Goal: Task Accomplishment & Management: Complete application form

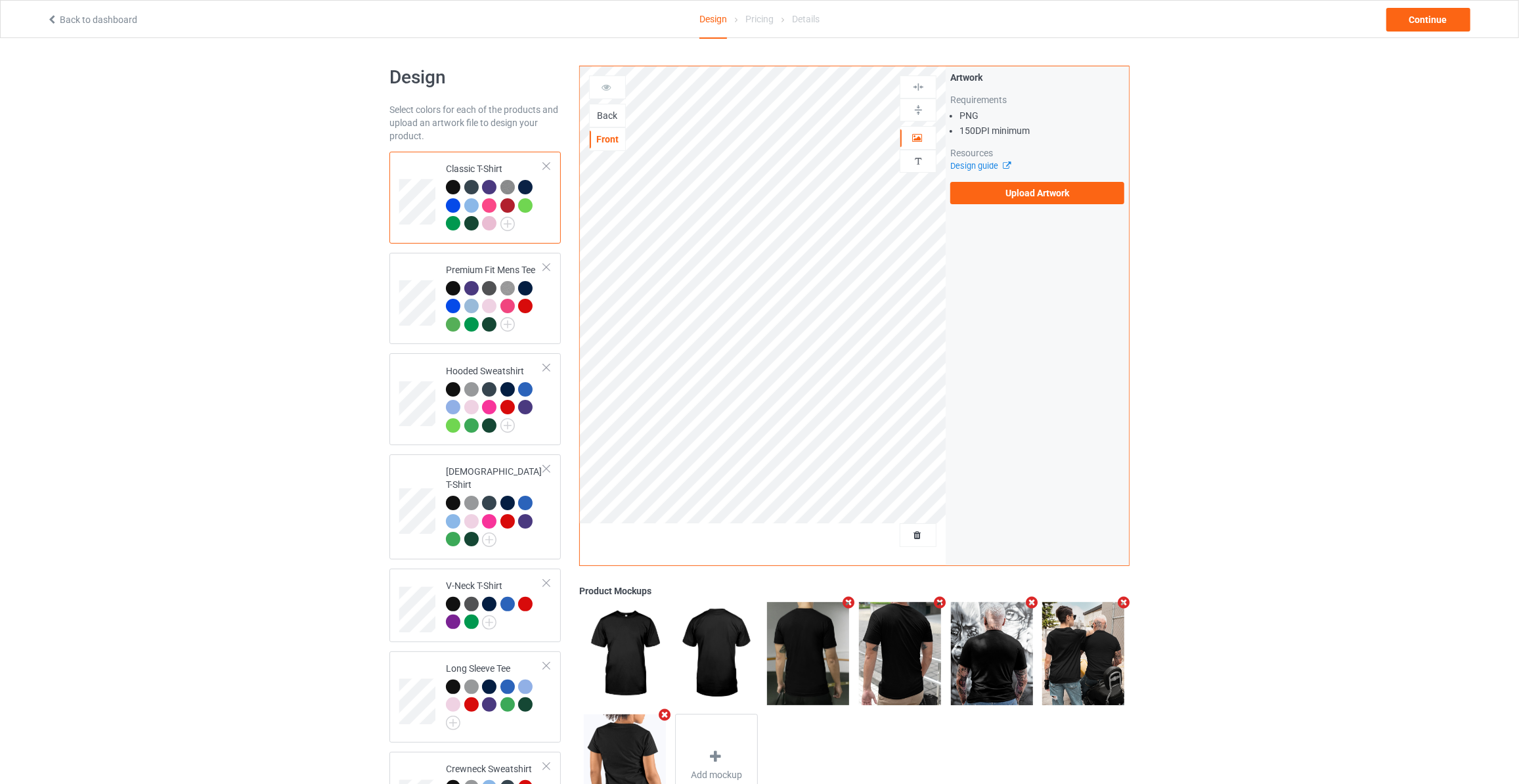
click at [612, 121] on div "Back" at bounding box center [607, 115] width 37 height 24
click at [609, 117] on div "Back" at bounding box center [607, 115] width 35 height 13
click at [1039, 193] on label "Upload Artwork" at bounding box center [1037, 193] width 174 height 22
click at [0, 0] on input "Upload Artwork" at bounding box center [0, 0] width 0 height 0
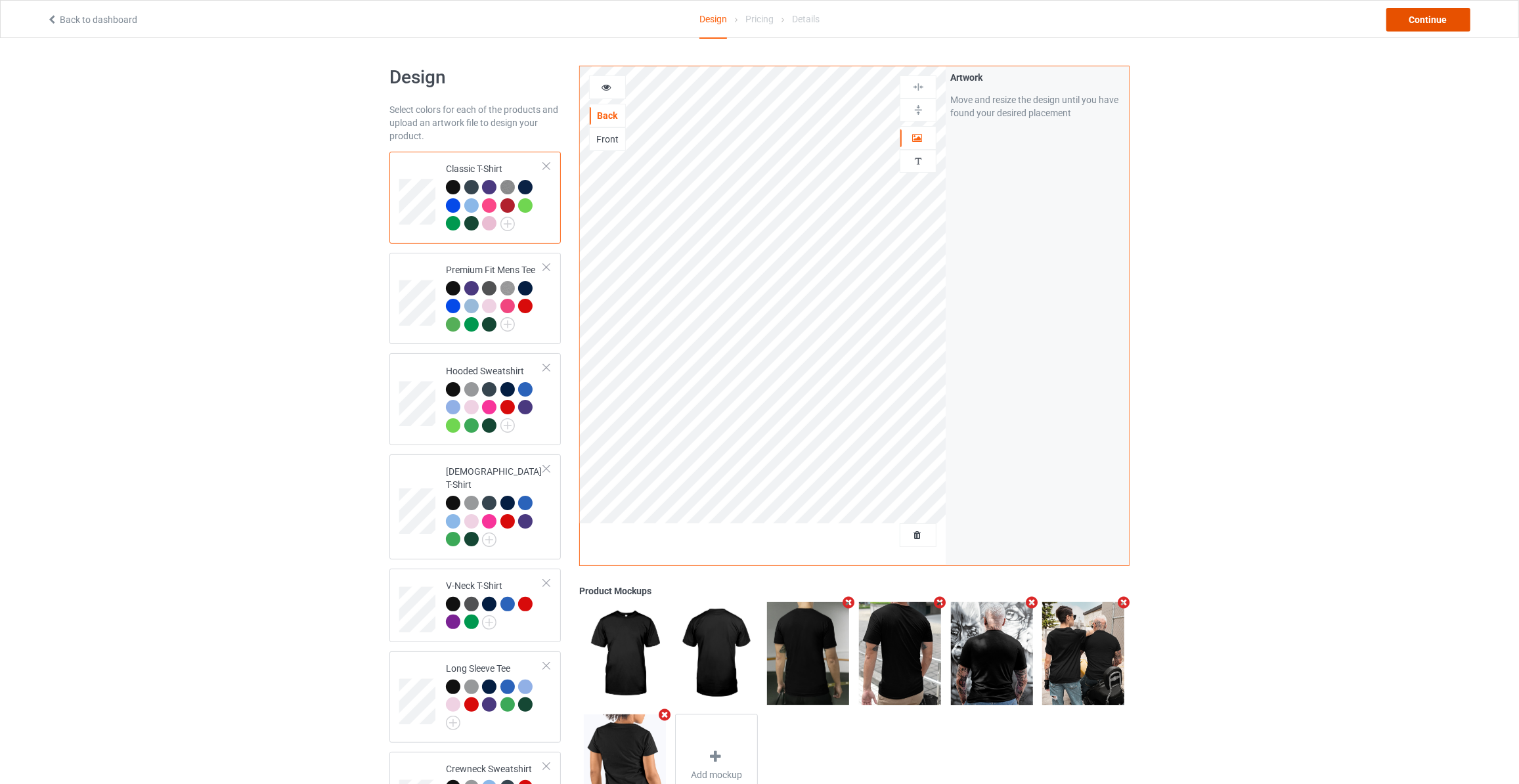
click at [1422, 20] on div "Continue" at bounding box center [1428, 19] width 84 height 24
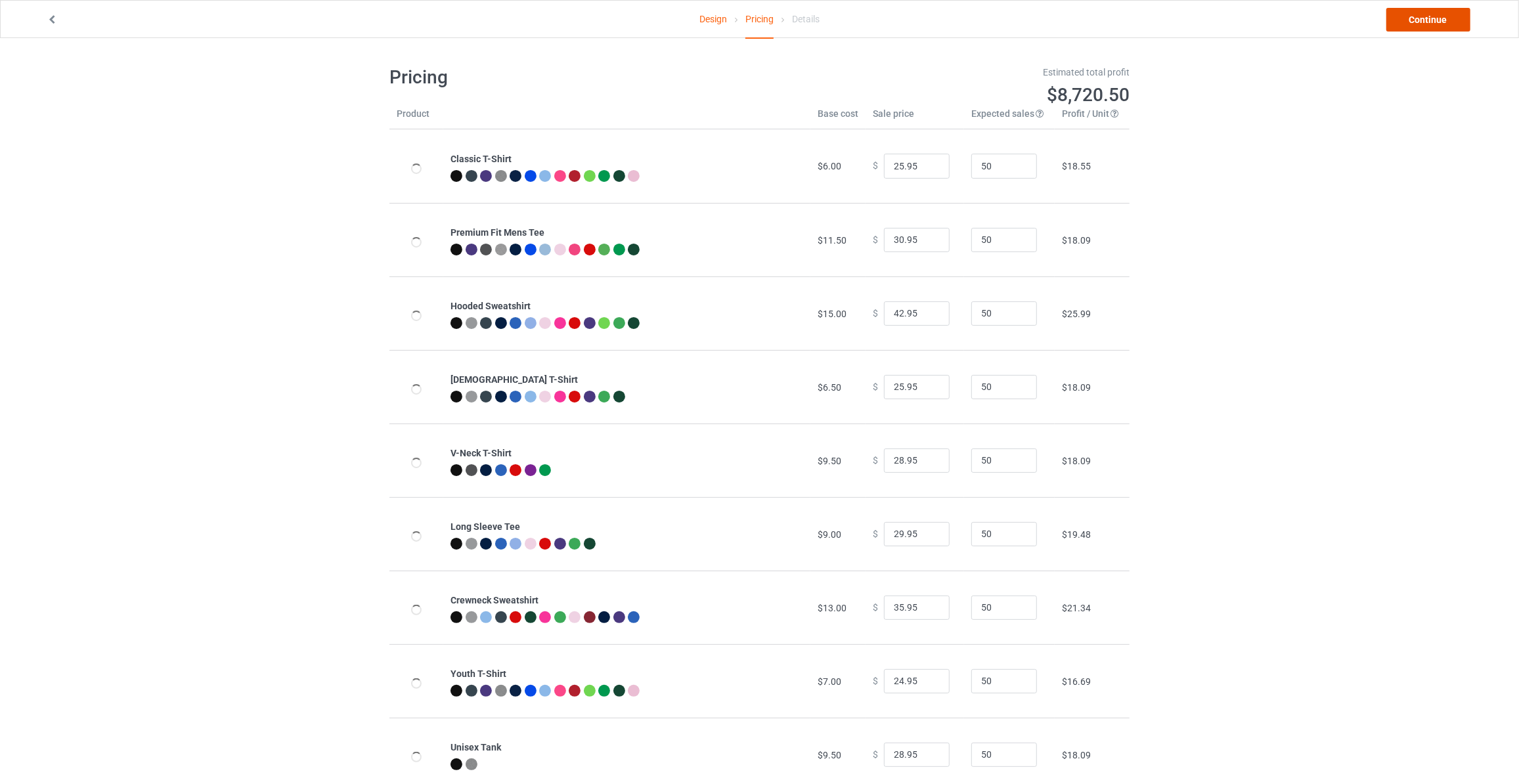
click at [1422, 19] on link "Continue" at bounding box center [1428, 19] width 84 height 24
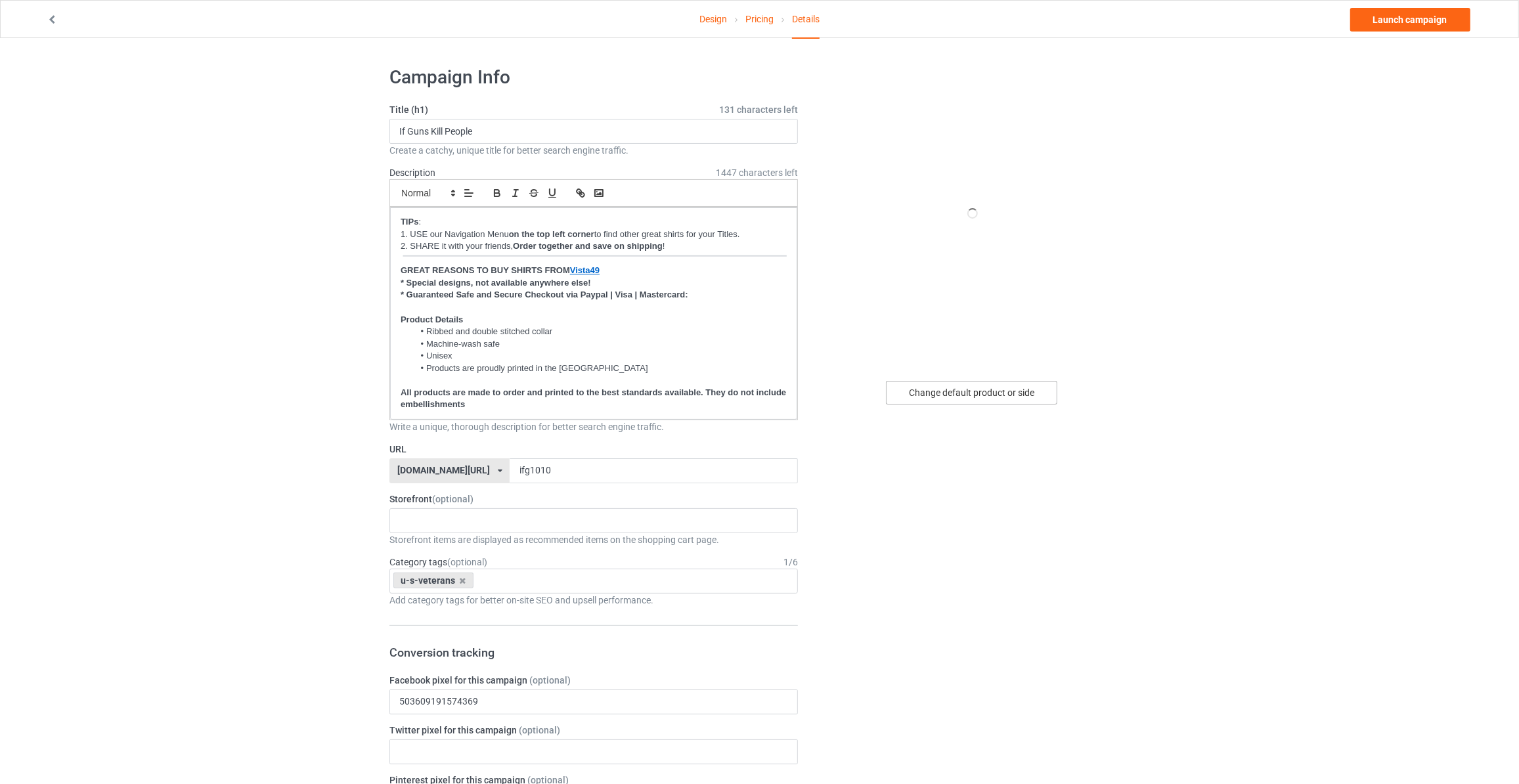
click at [937, 392] on div "Change default product or side" at bounding box center [972, 393] width 171 height 24
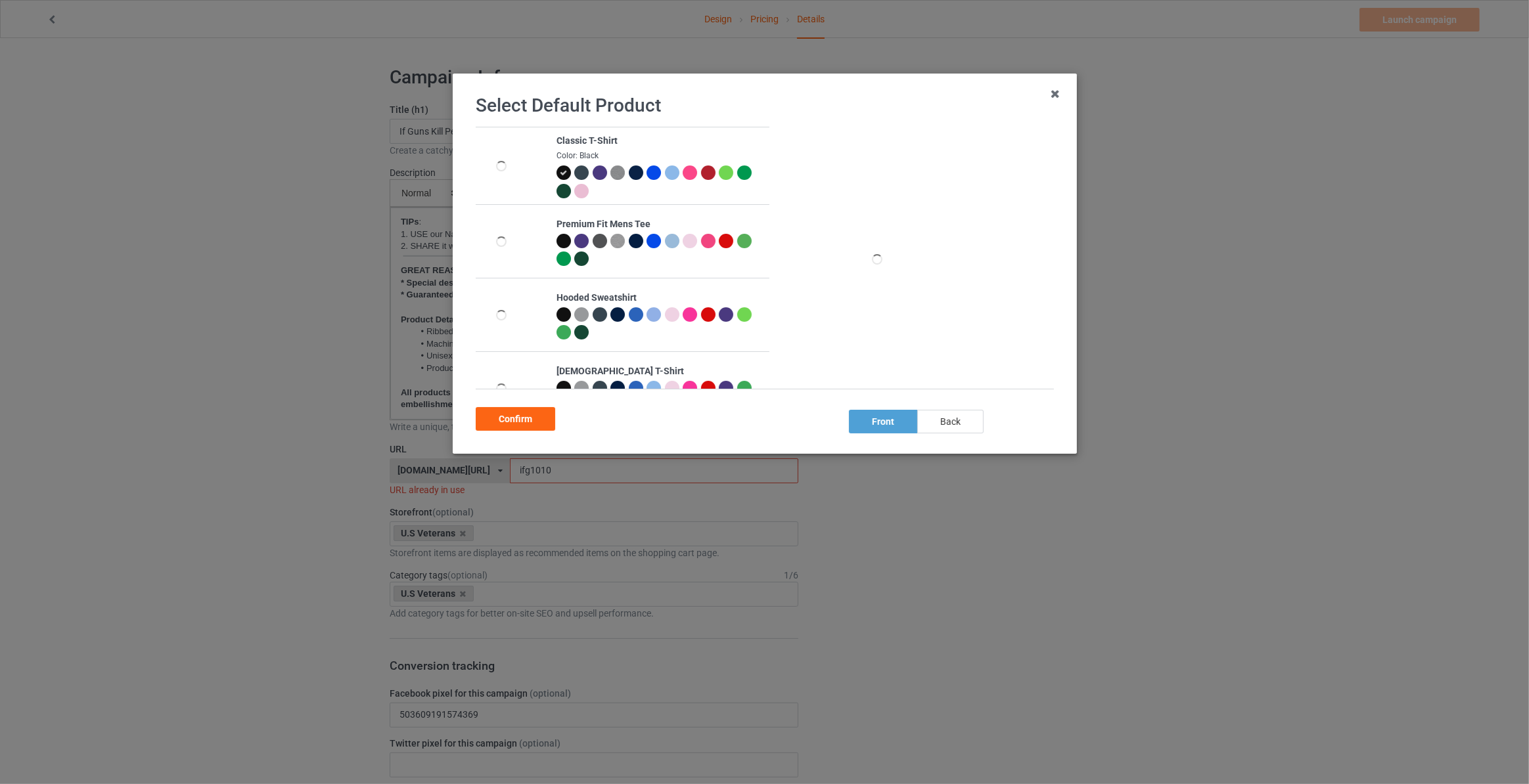
click at [944, 413] on div "back" at bounding box center [951, 421] width 66 height 24
drag, startPoint x: 513, startPoint y: 420, endPoint x: 503, endPoint y: 394, distance: 27.9
click at [510, 421] on div "Confirm" at bounding box center [515, 419] width 79 height 24
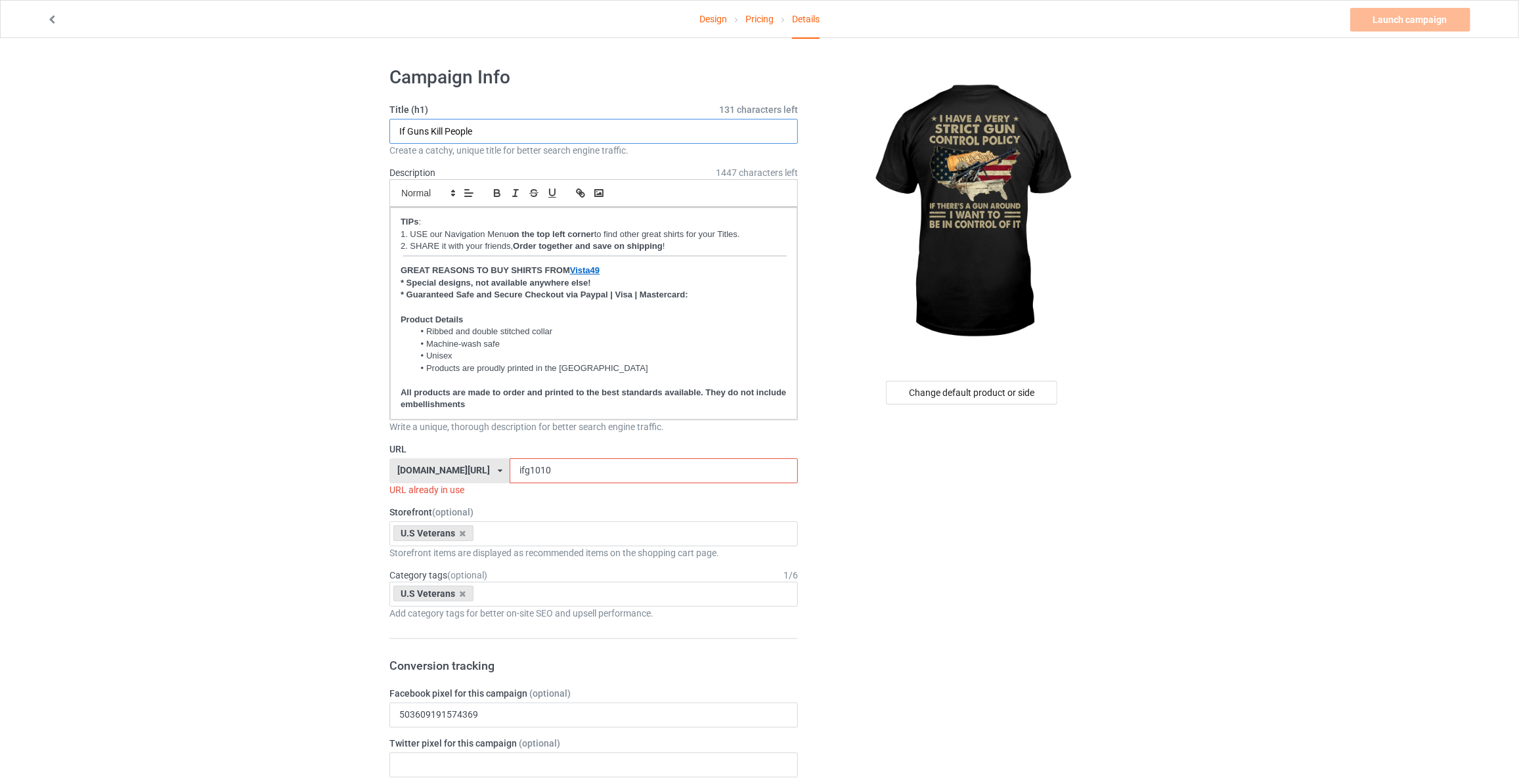
click at [510, 132] on input "If Guns Kill People" at bounding box center [593, 131] width 408 height 25
type input "I Have A Very Strict Gun Control Policy If There's A Gun Around I Want To Be In…"
drag, startPoint x: 221, startPoint y: 367, endPoint x: 440, endPoint y: 460, distance: 237.9
drag, startPoint x: 547, startPoint y: 465, endPoint x: 122, endPoint y: 406, distance: 429.1
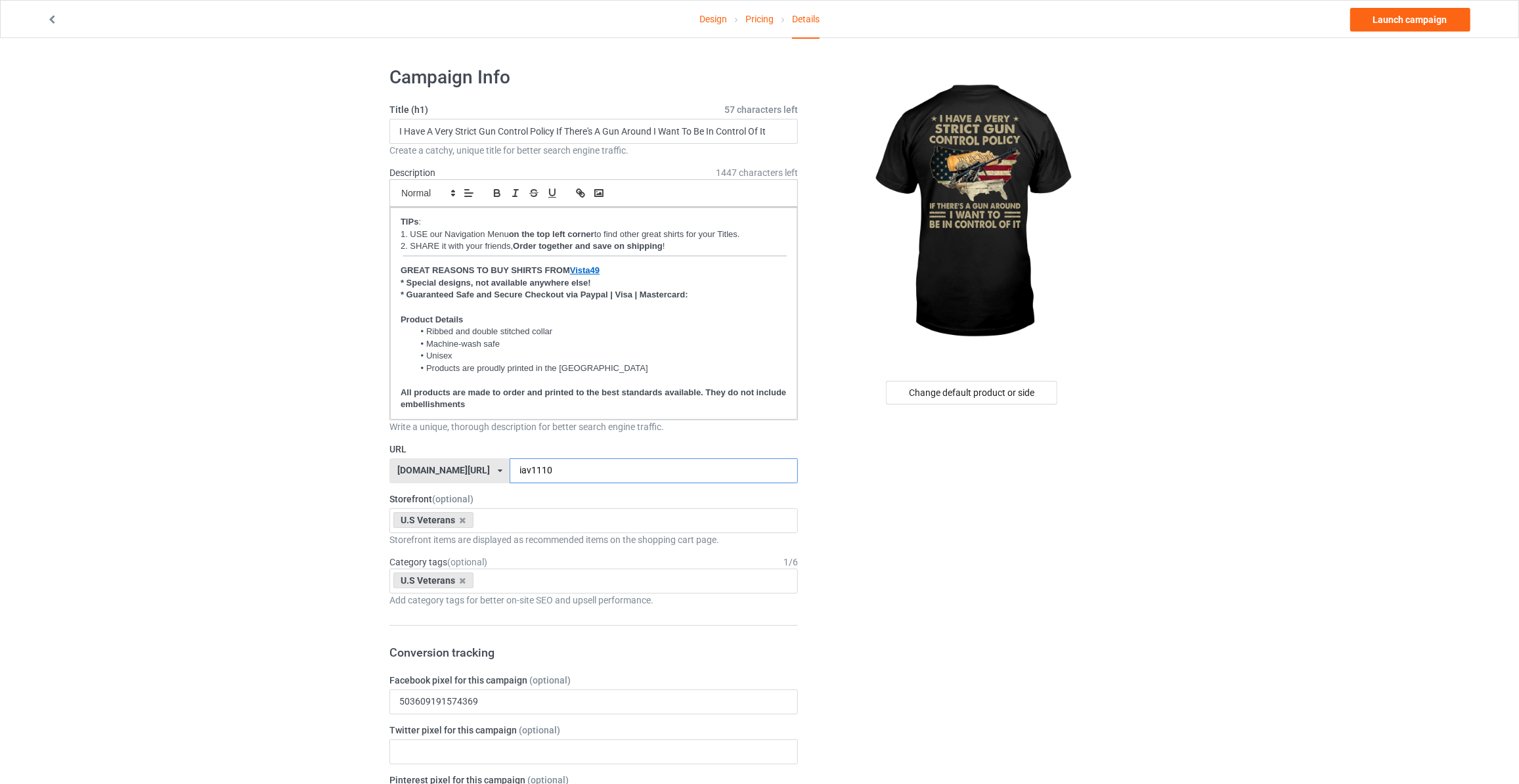
type input "iav1110"
click at [1391, 8] on link "Launch campaign" at bounding box center [1411, 19] width 120 height 24
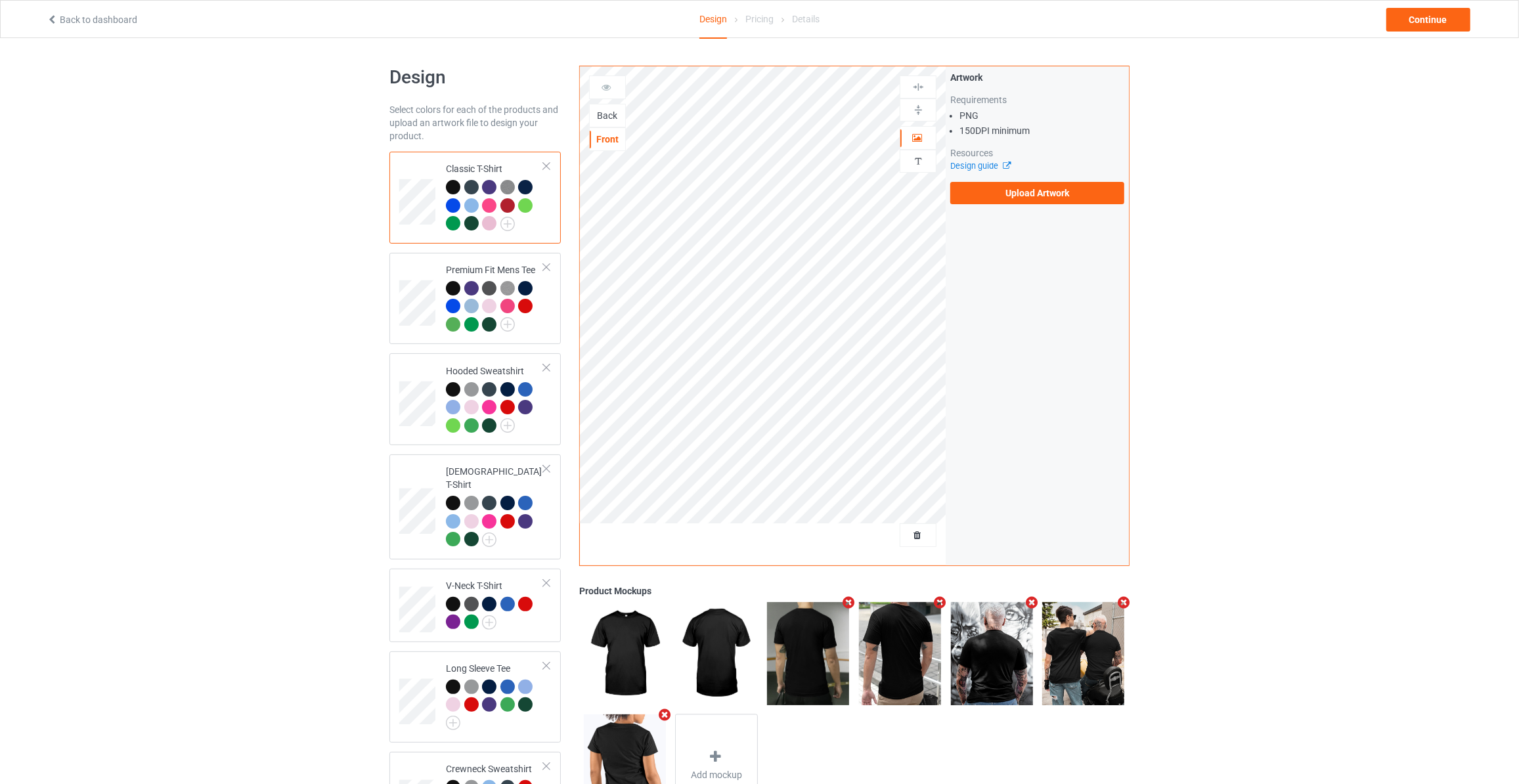
click at [597, 111] on div "Back" at bounding box center [607, 115] width 35 height 13
click at [1015, 193] on label "Upload Artwork" at bounding box center [1037, 193] width 174 height 22
click at [0, 0] on input "Upload Artwork" at bounding box center [0, 0] width 0 height 0
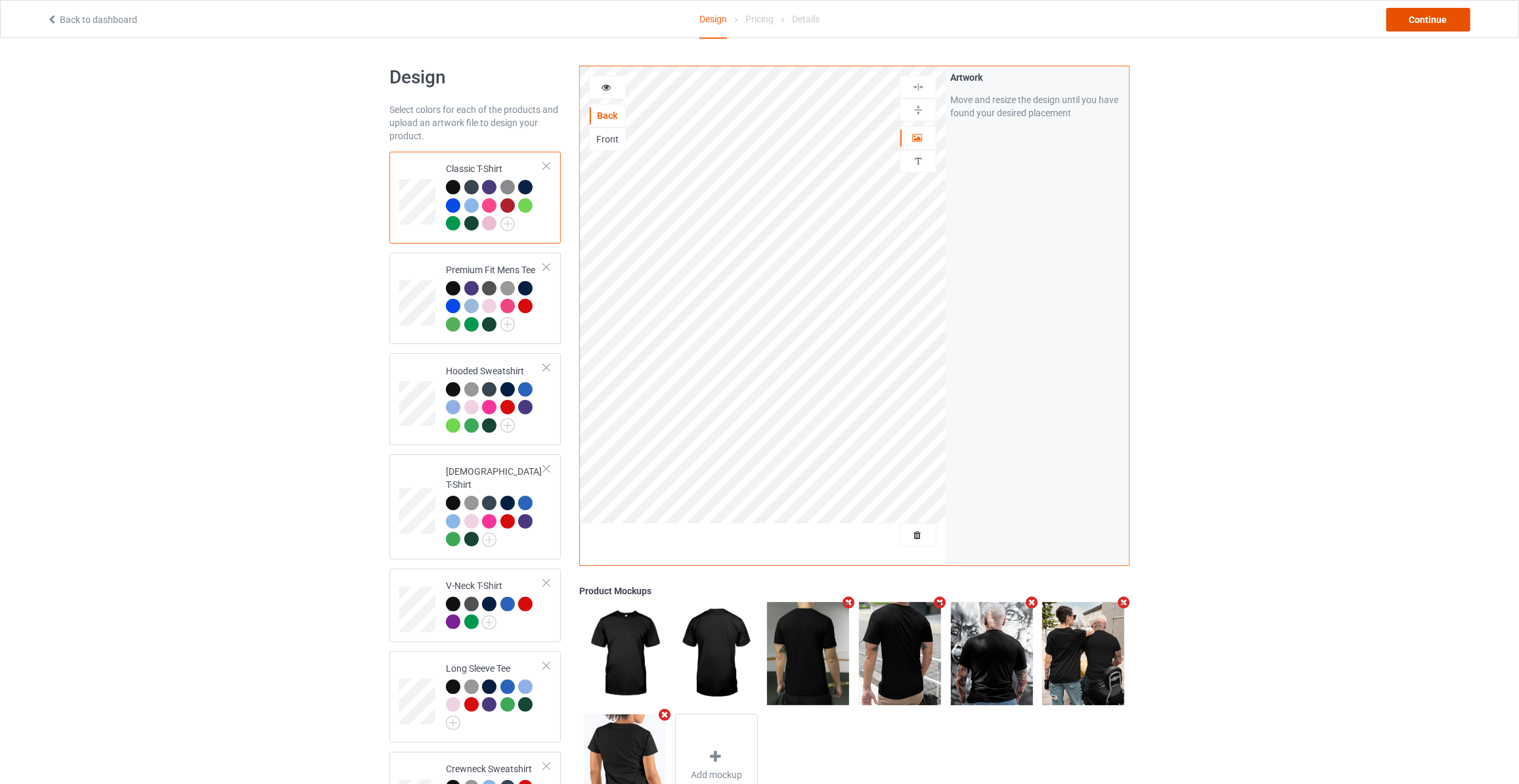
click at [1426, 22] on div "Continue" at bounding box center [1428, 19] width 84 height 24
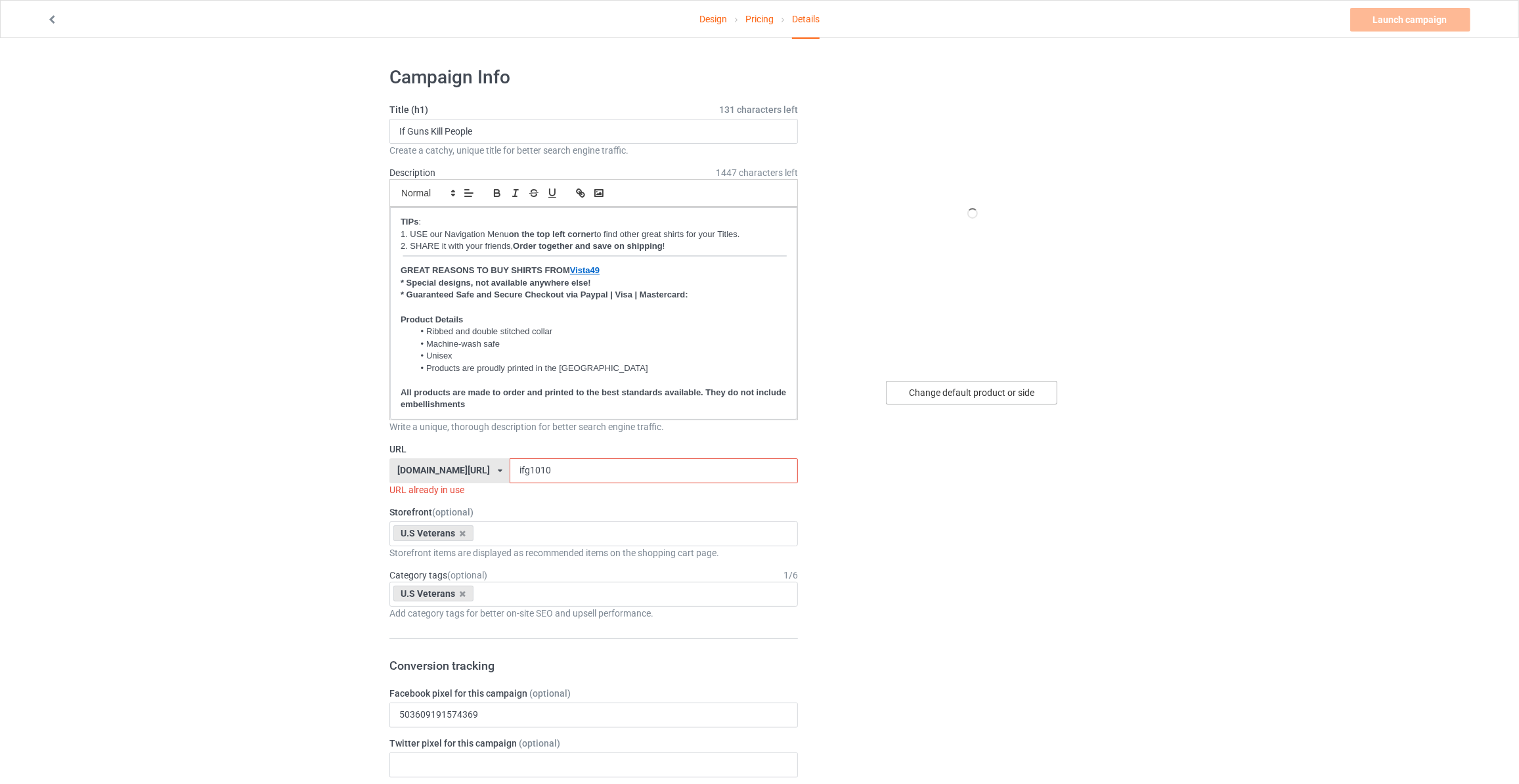
click at [966, 394] on div "Change default product or side" at bounding box center [972, 393] width 171 height 24
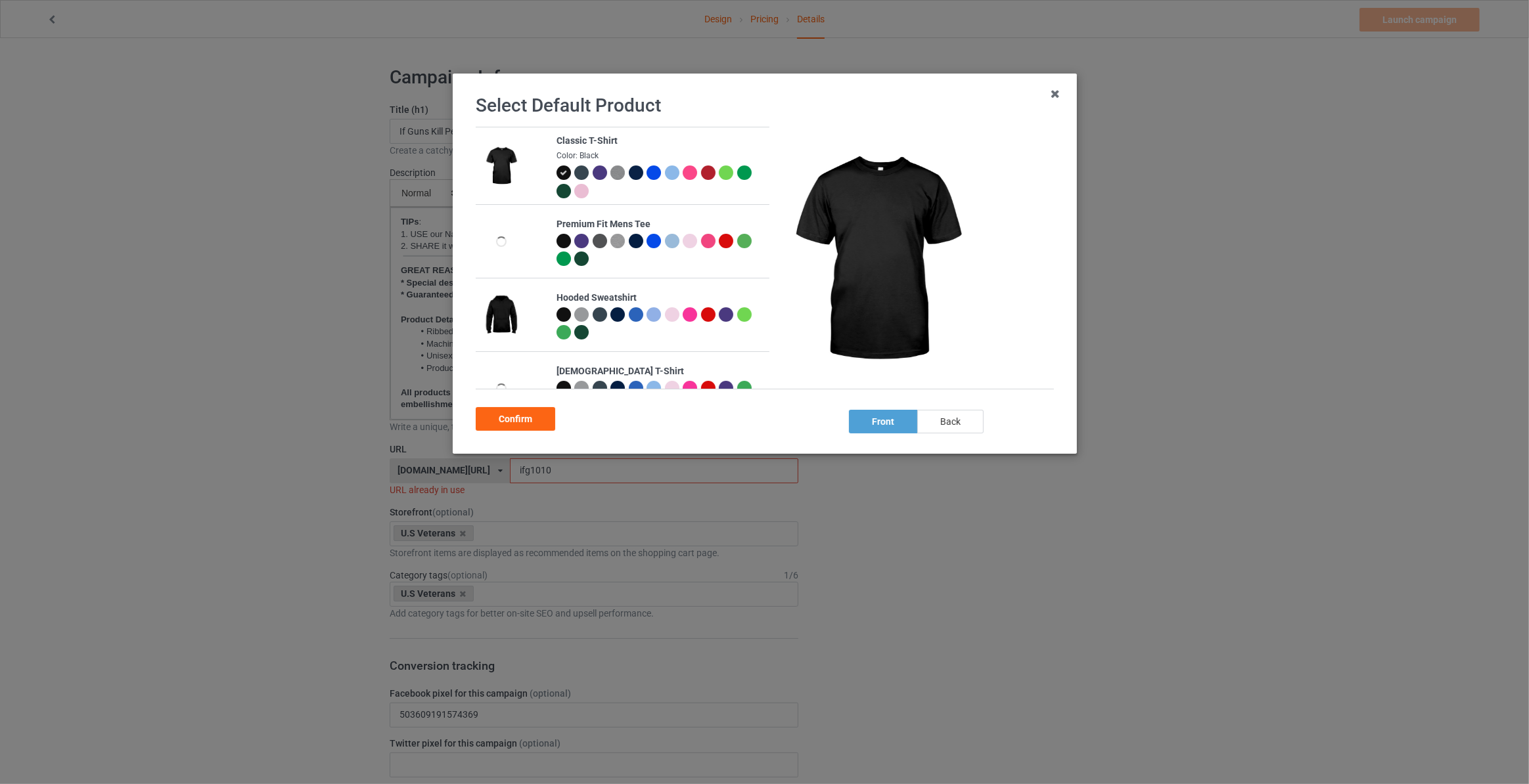
click at [948, 423] on div "back" at bounding box center [951, 421] width 66 height 24
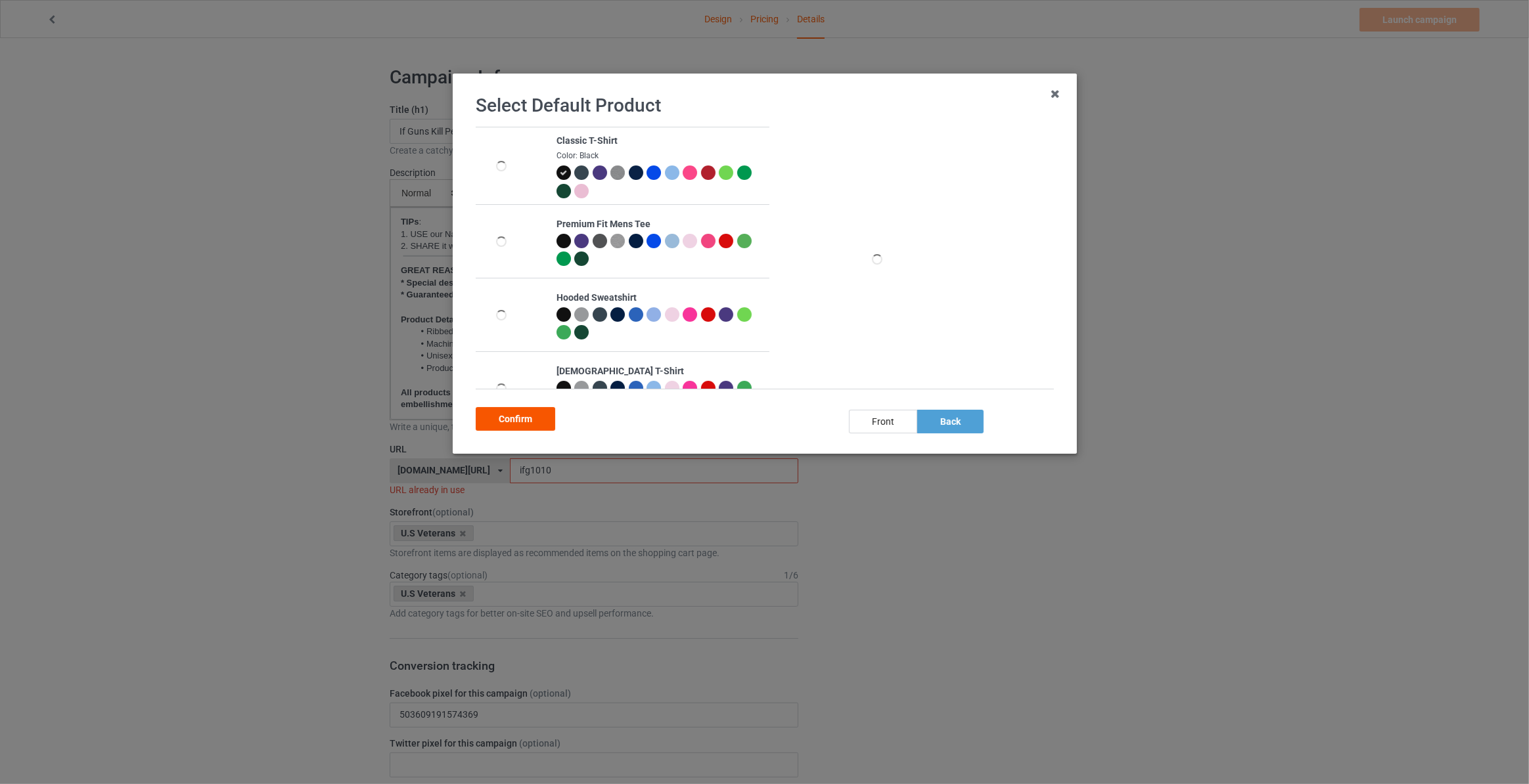
click at [528, 413] on div "Confirm" at bounding box center [515, 419] width 79 height 24
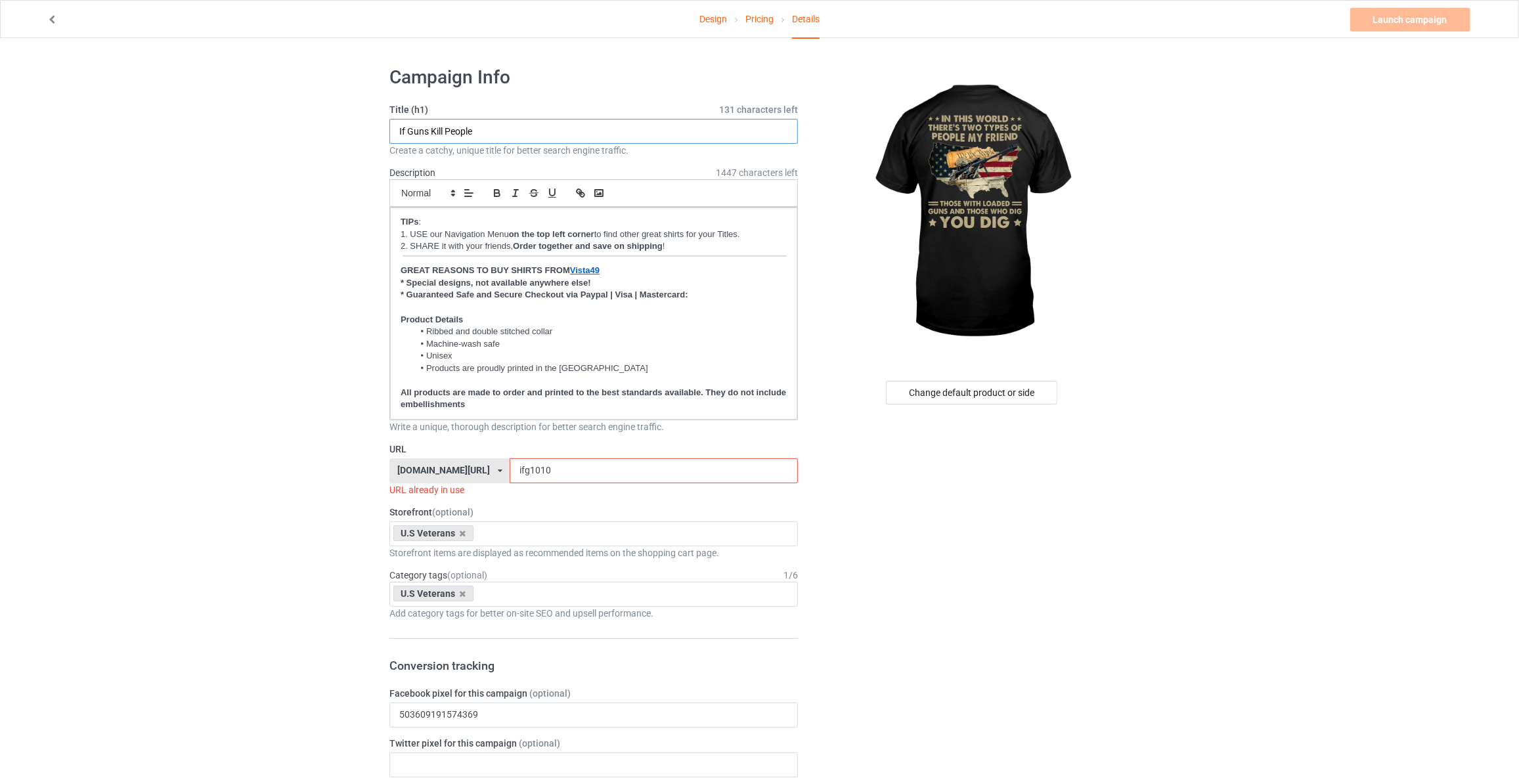
click at [462, 131] on input "If Guns Kill People" at bounding box center [593, 131] width 408 height 25
type input "In This World There's Two Types Of People My Friend Those With Loaded Guns And …"
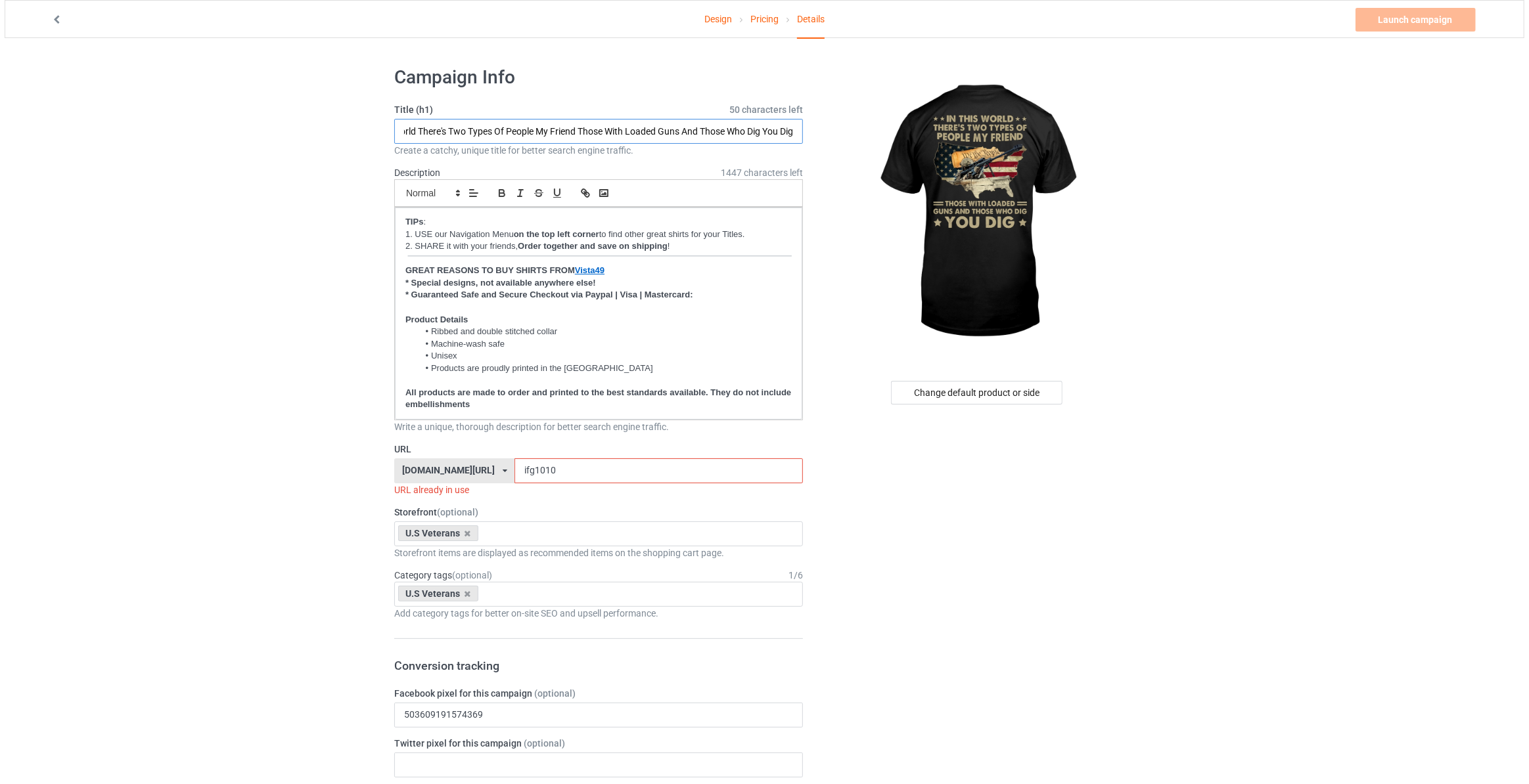
scroll to position [0, 0]
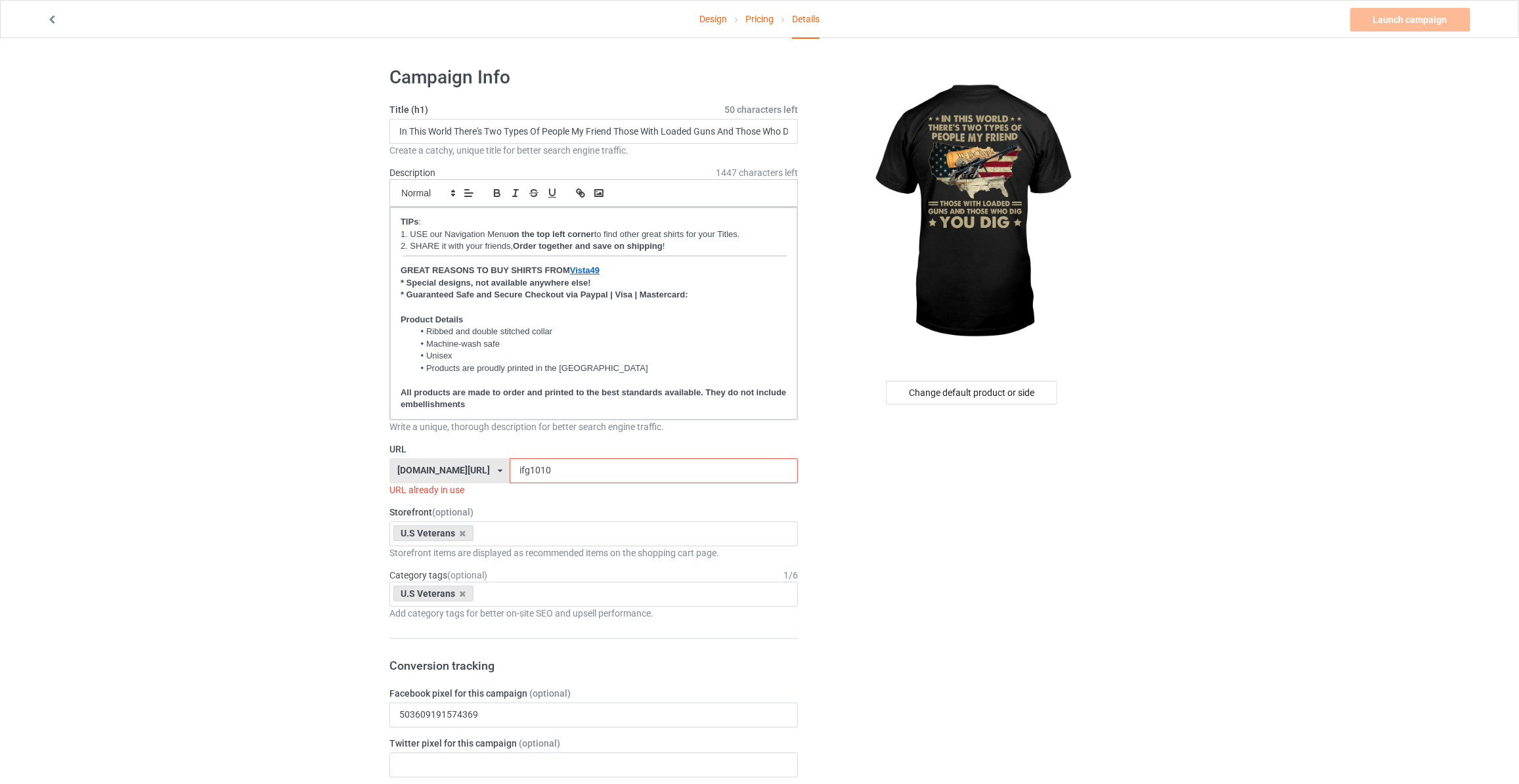
drag, startPoint x: 537, startPoint y: 471, endPoint x: 212, endPoint y: 424, distance: 328.4
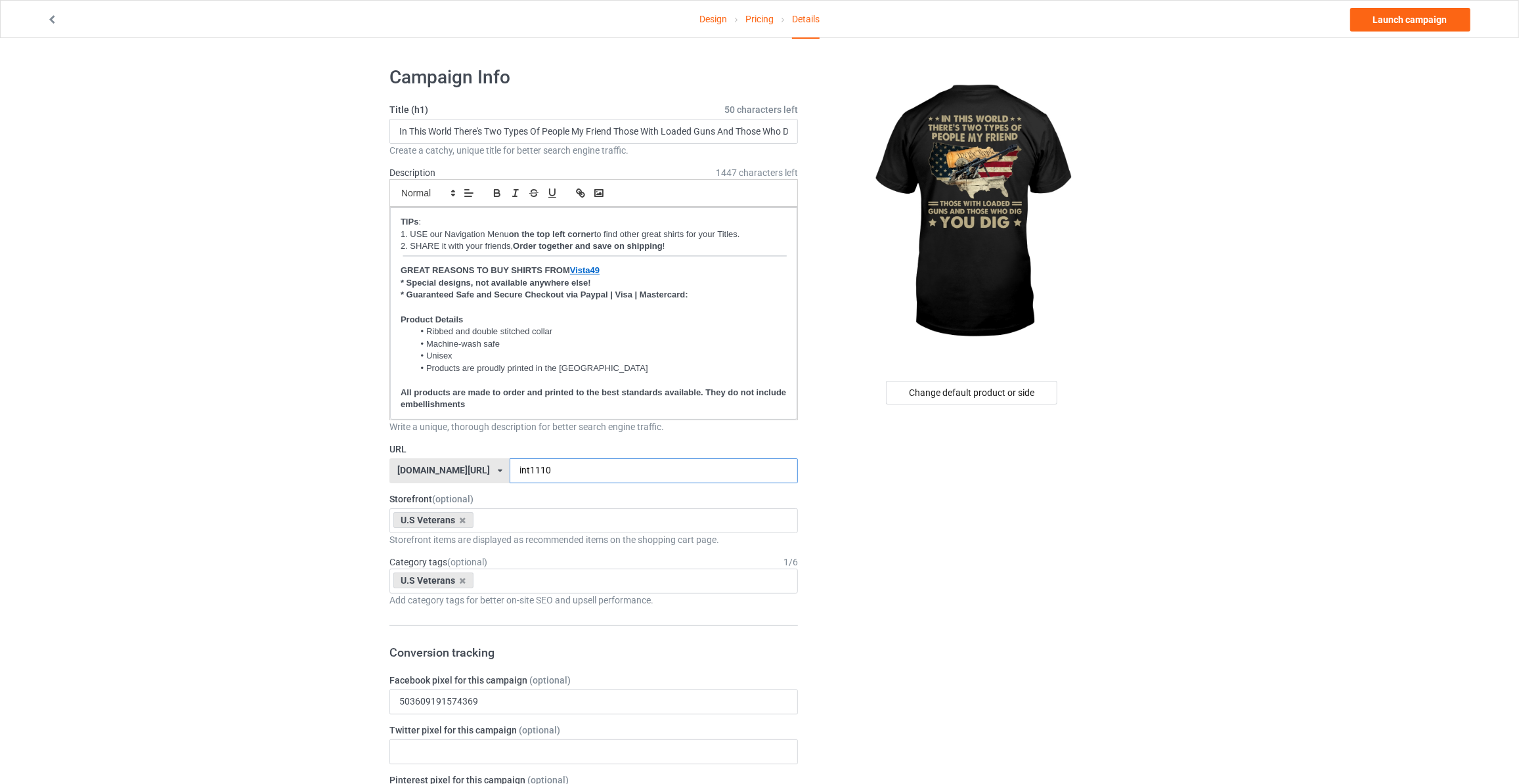
type input "int1110"
click at [1382, 25] on link "Launch campaign" at bounding box center [1411, 19] width 120 height 24
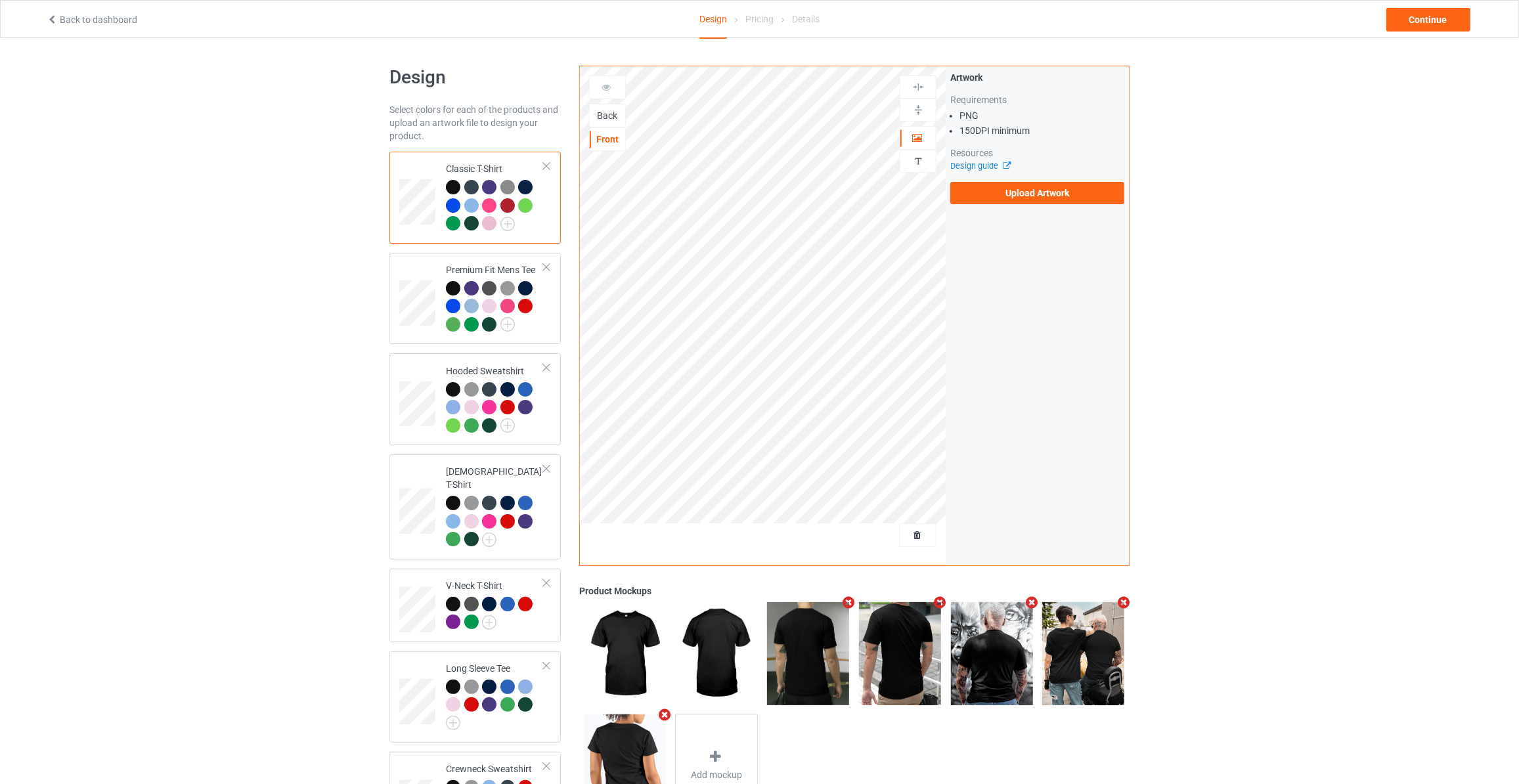
click at [605, 113] on div "Back" at bounding box center [607, 115] width 35 height 13
drag, startPoint x: 976, startPoint y: 174, endPoint x: 995, endPoint y: 201, distance: 33.0
click at [977, 174] on div "Artwork Requirements PNG 150 DPI minimum Resources Design guide Upload Artwork" at bounding box center [1037, 137] width 174 height 133
click at [995, 201] on label "Upload Artwork" at bounding box center [1037, 193] width 174 height 22
click at [0, 0] on input "Upload Artwork" at bounding box center [0, 0] width 0 height 0
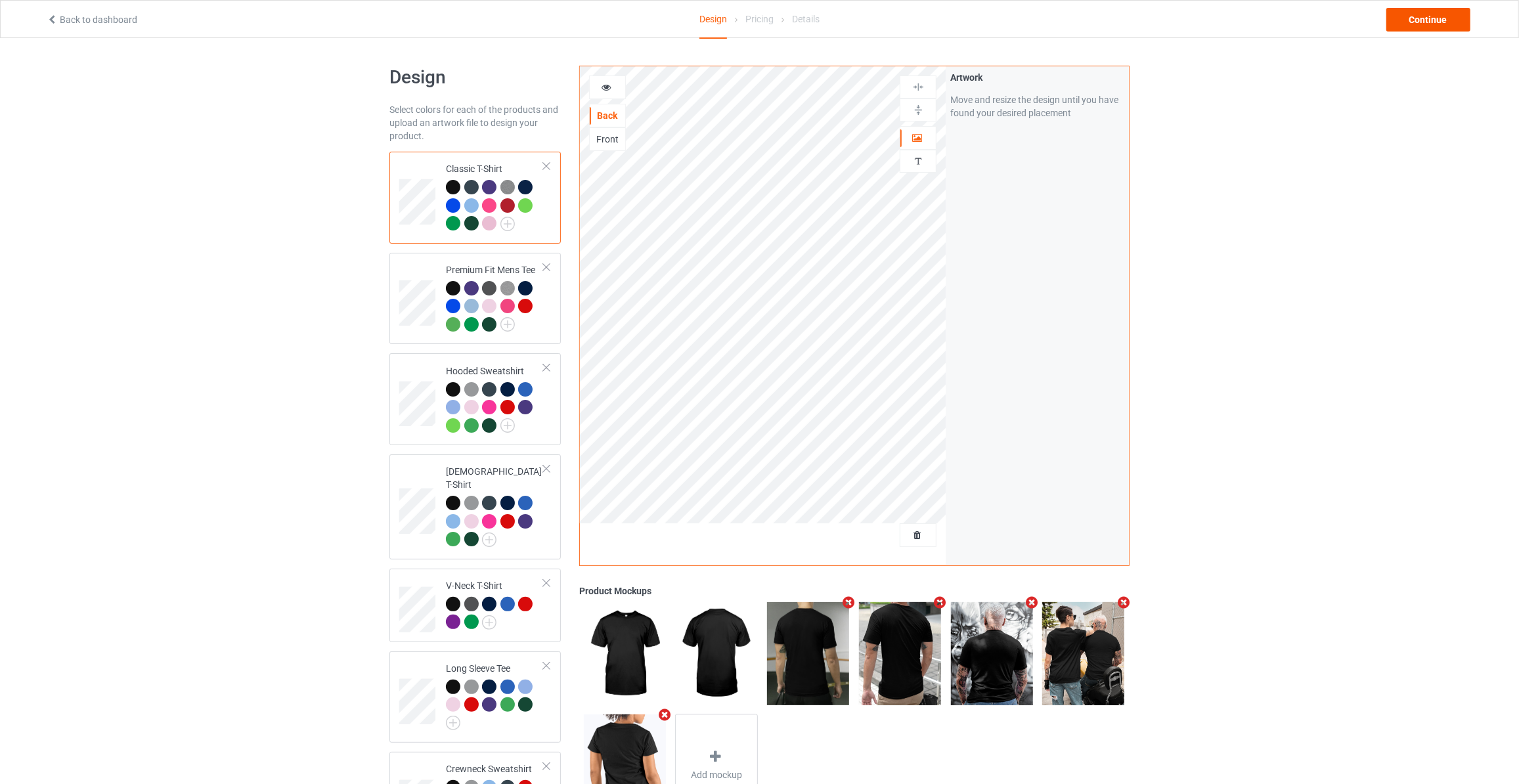
click at [1430, 20] on div "Back to dashboard Design Pricing Details Continue" at bounding box center [760, 19] width 1444 height 37
click at [1430, 20] on div "Continue" at bounding box center [1428, 19] width 84 height 24
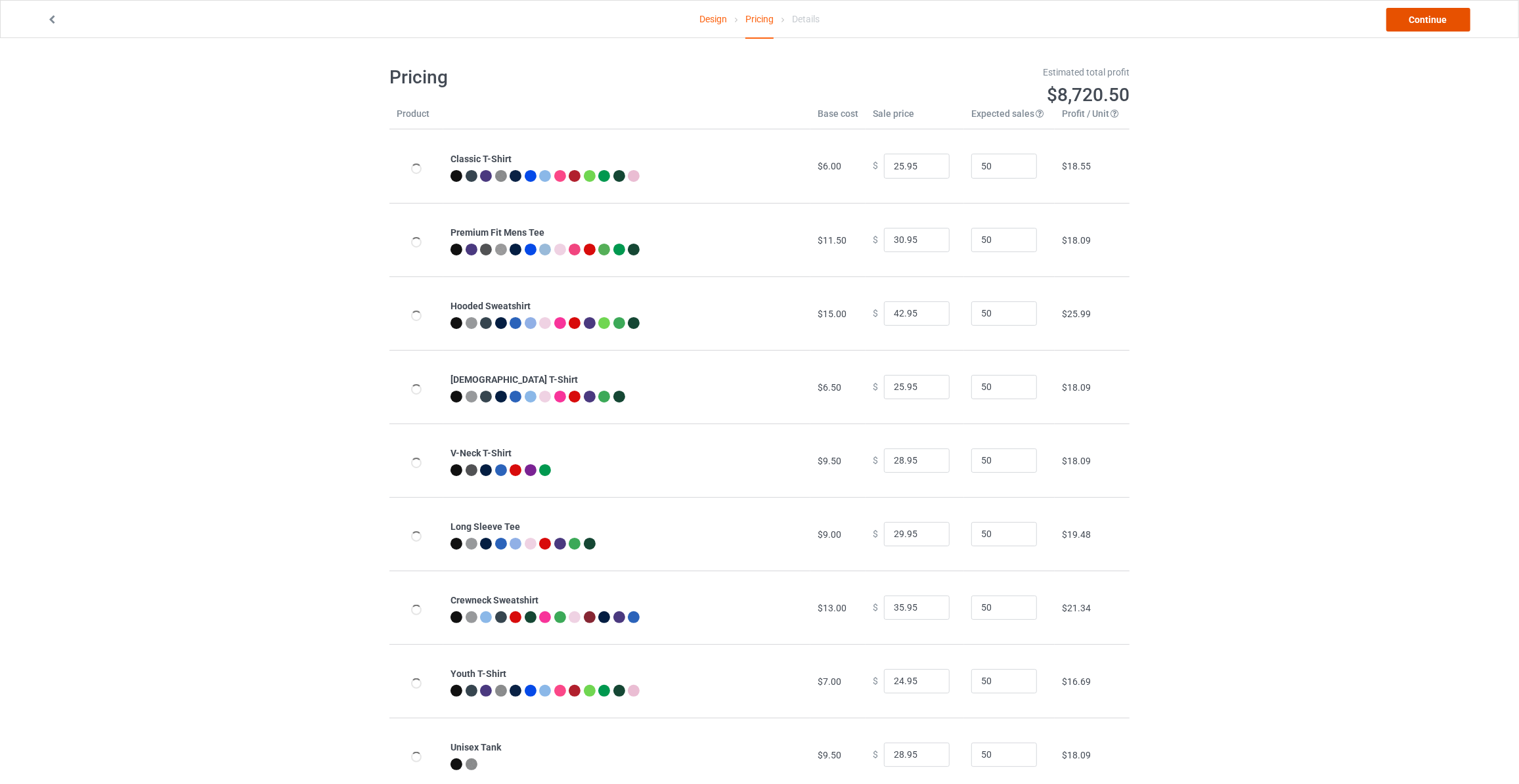
click at [1430, 20] on link "Continue" at bounding box center [1428, 19] width 84 height 24
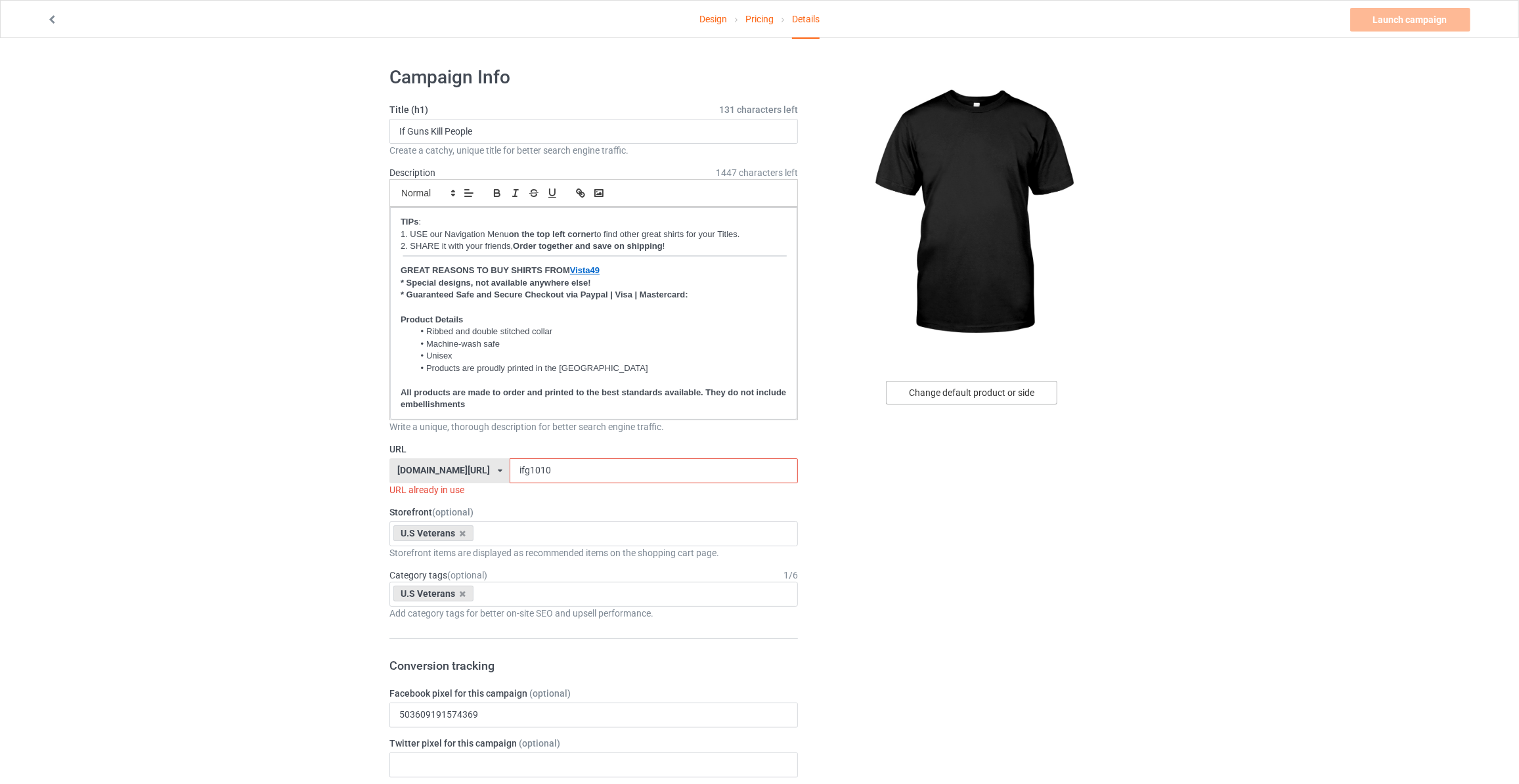
click at [968, 390] on div "Change default product or side" at bounding box center [972, 393] width 171 height 24
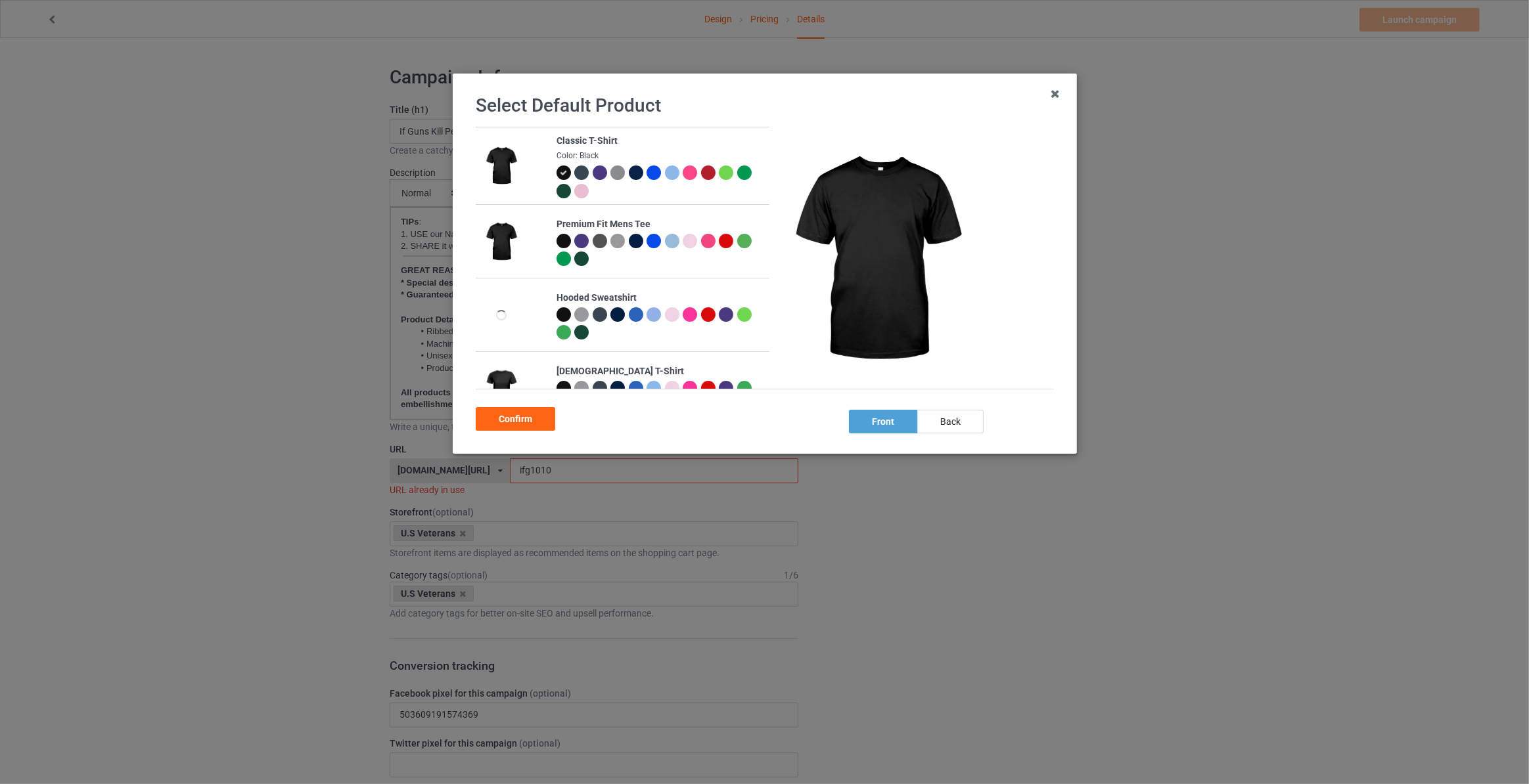
click at [954, 430] on div "back" at bounding box center [951, 421] width 66 height 24
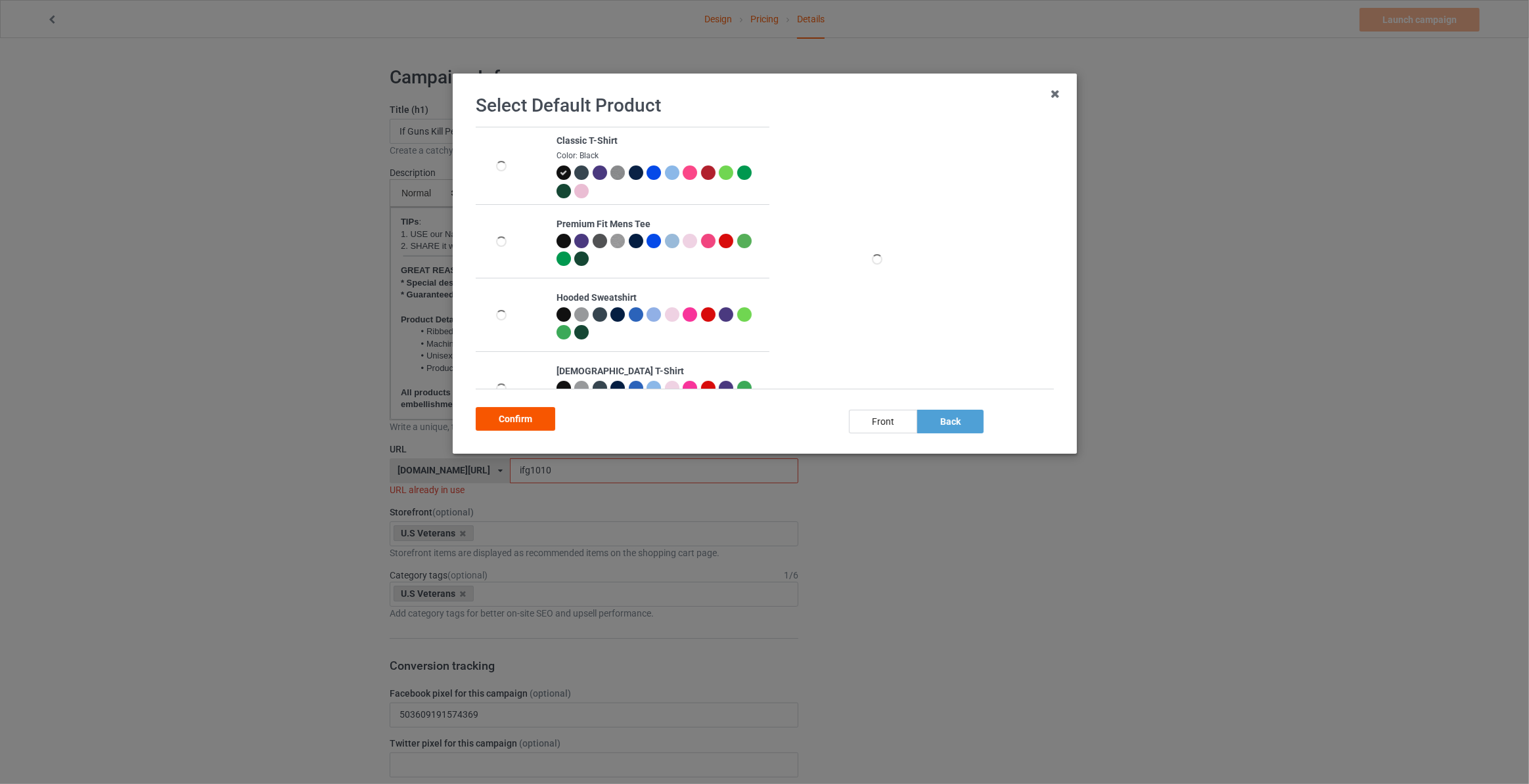
click at [517, 413] on div "Confirm" at bounding box center [515, 419] width 79 height 24
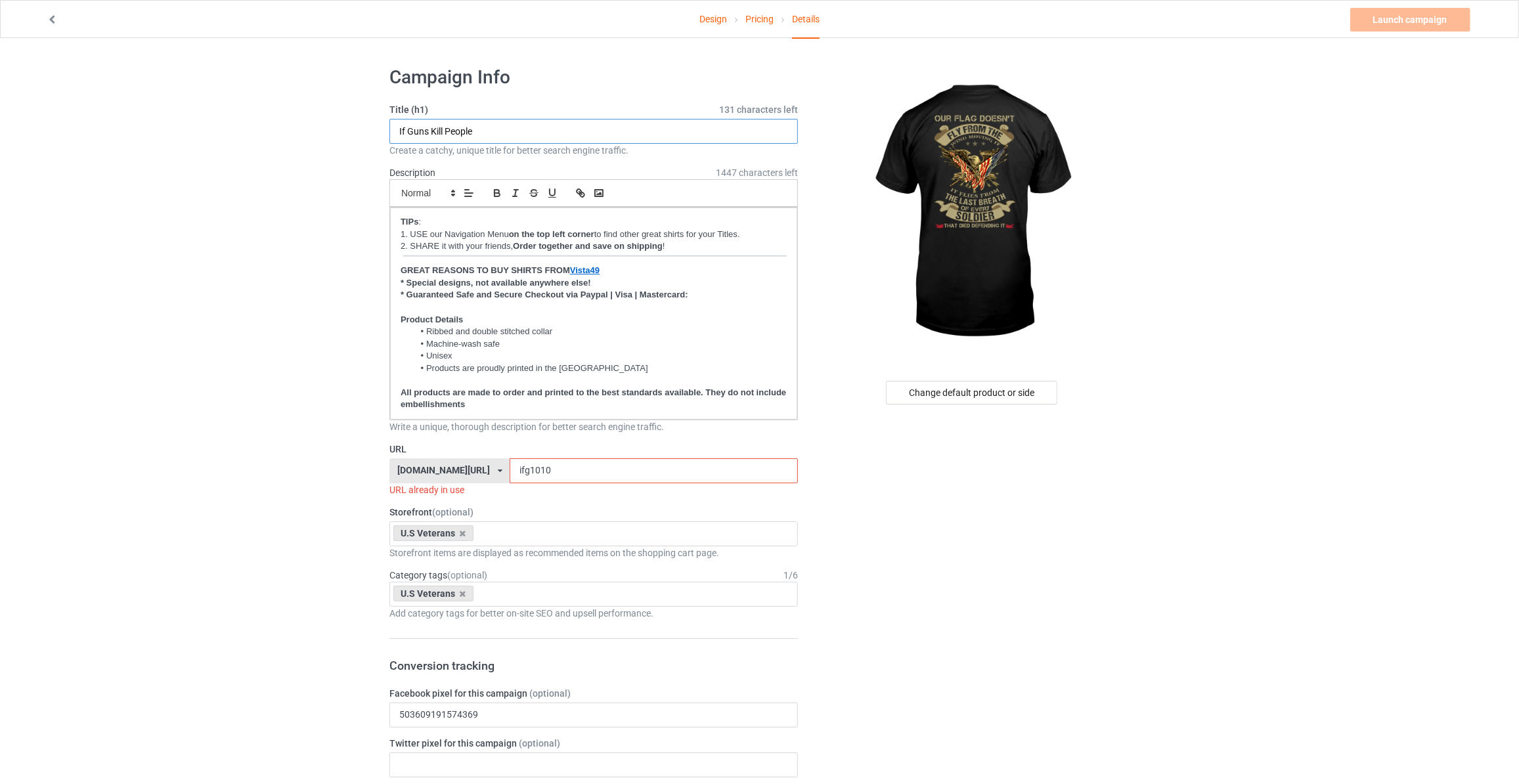
click at [554, 133] on input "If Guns Kill People" at bounding box center [593, 131] width 408 height 25
type input "Our Flag Doesn't Fly From The Wind Moving It It Flies From The Last Breath Of E…"
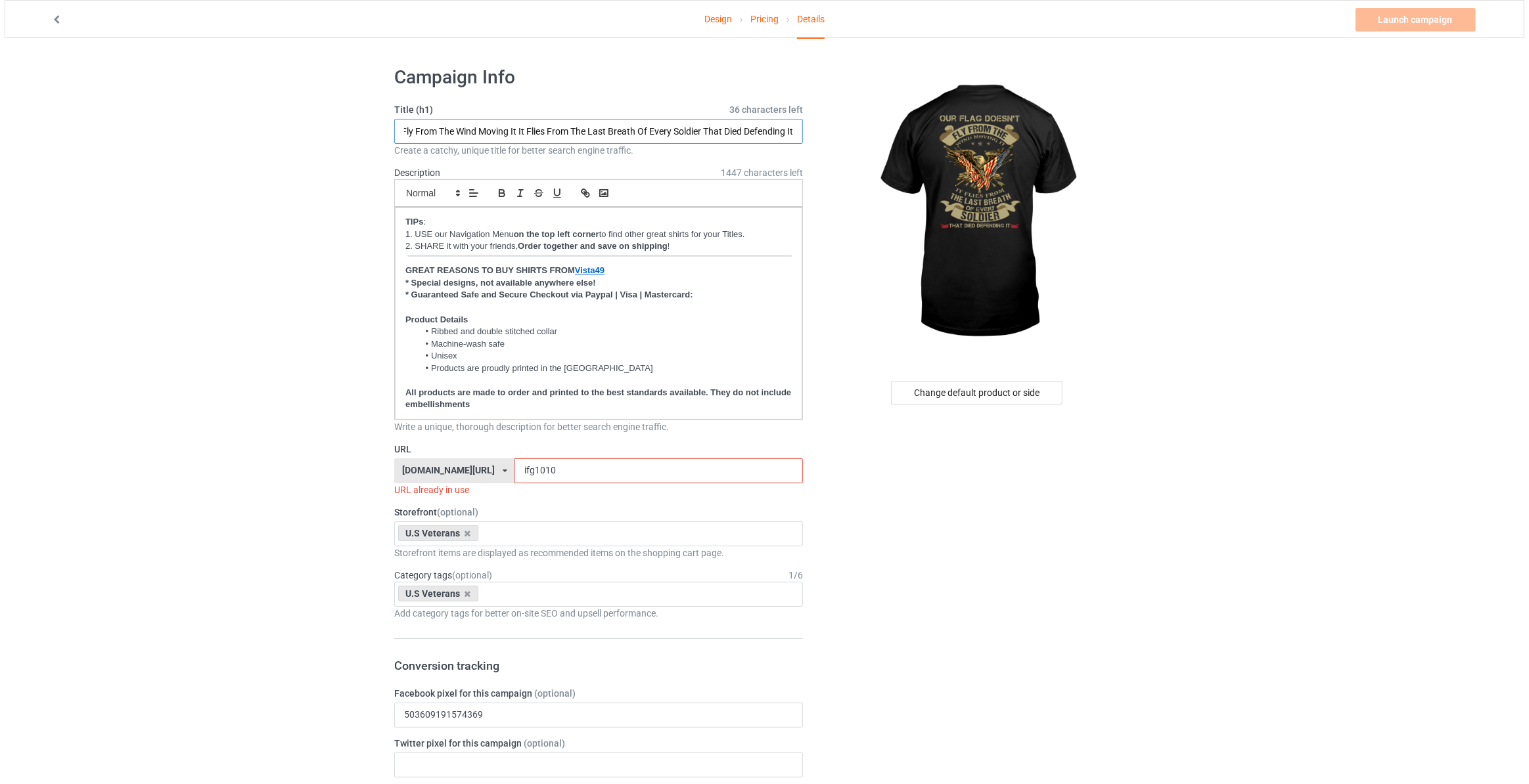
scroll to position [0, 0]
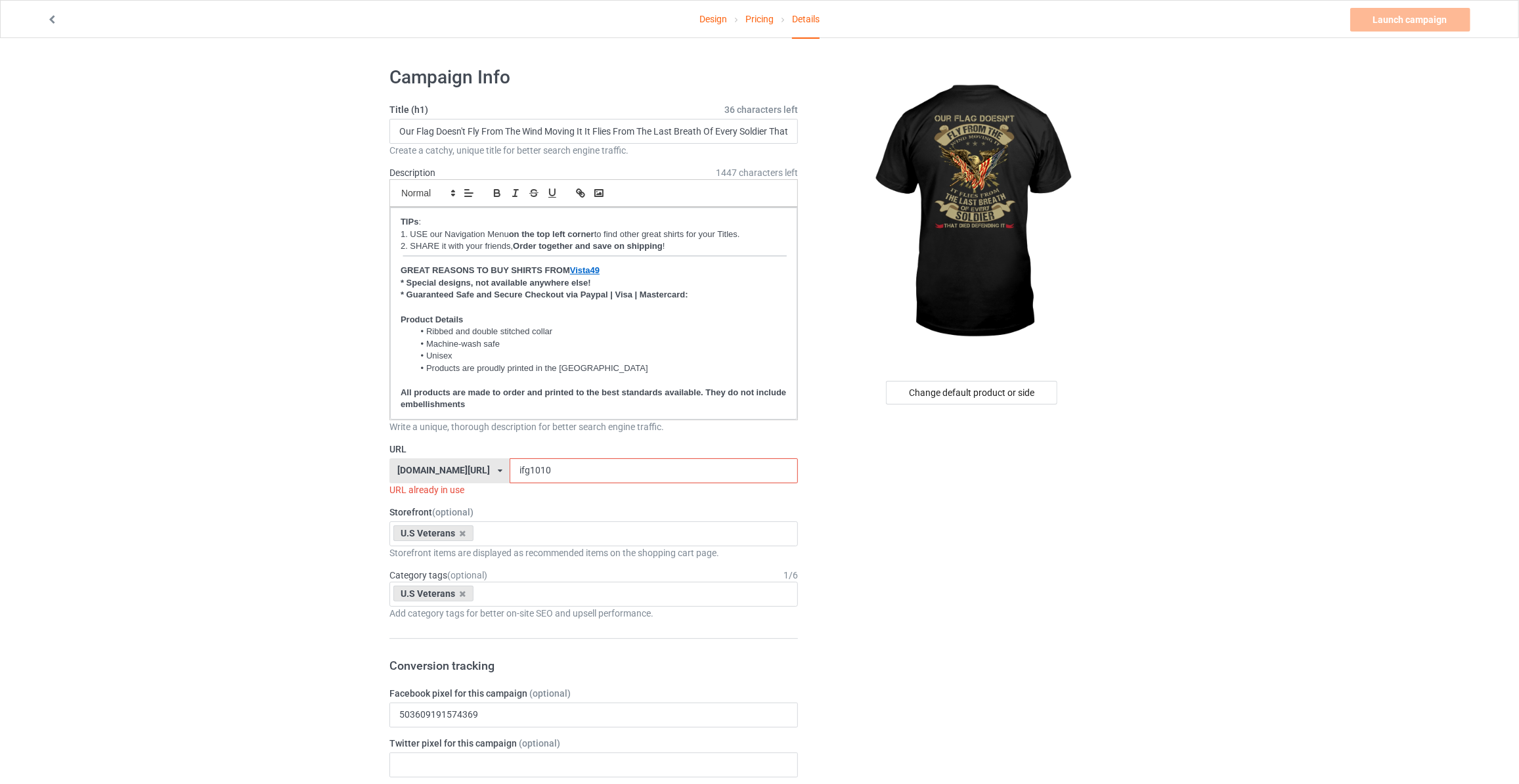
drag, startPoint x: 553, startPoint y: 471, endPoint x: 53, endPoint y: 390, distance: 506.5
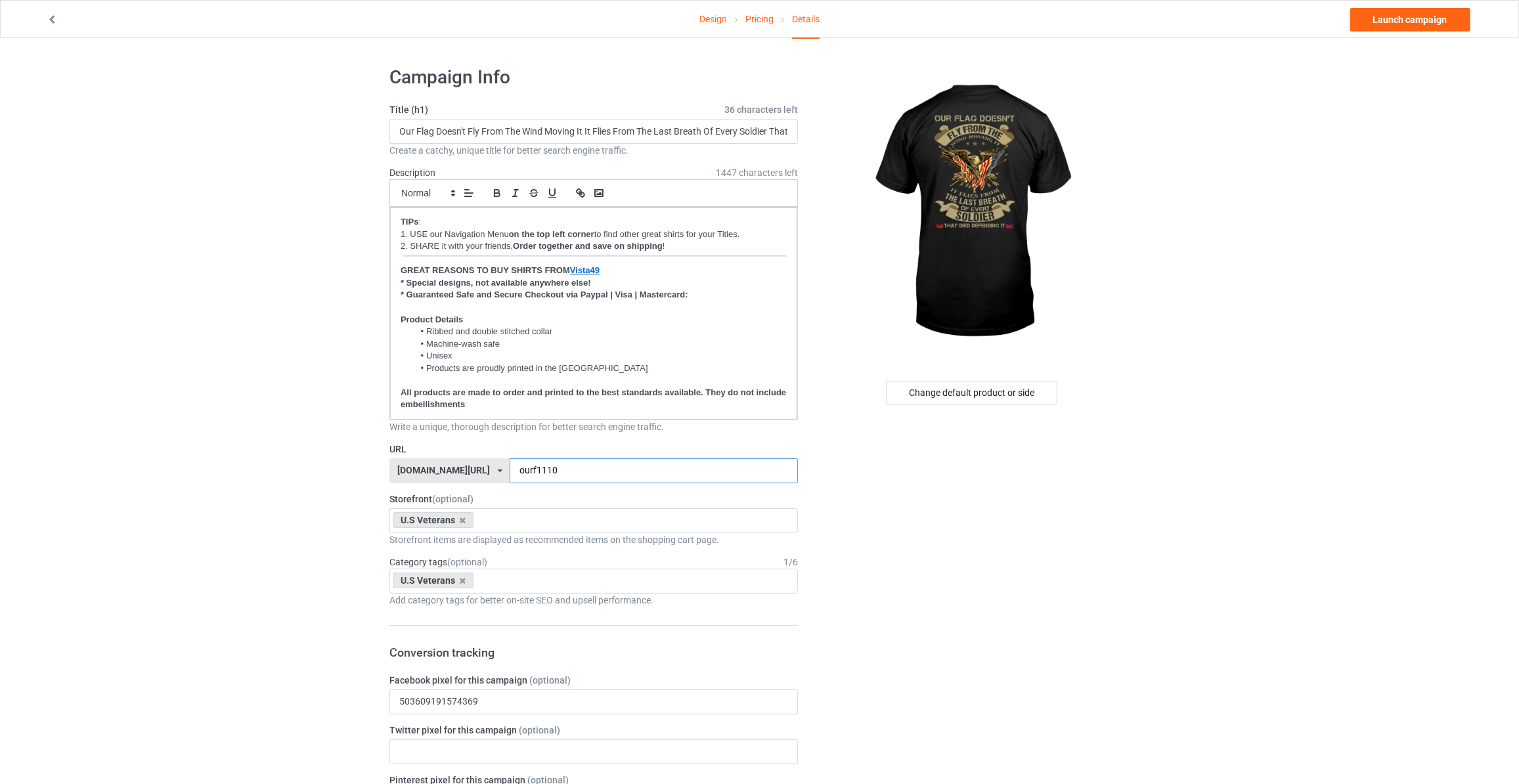
type input "ourf1110"
click at [1411, 25] on link "Launch campaign" at bounding box center [1411, 19] width 120 height 24
